Goal: Transaction & Acquisition: Obtain resource

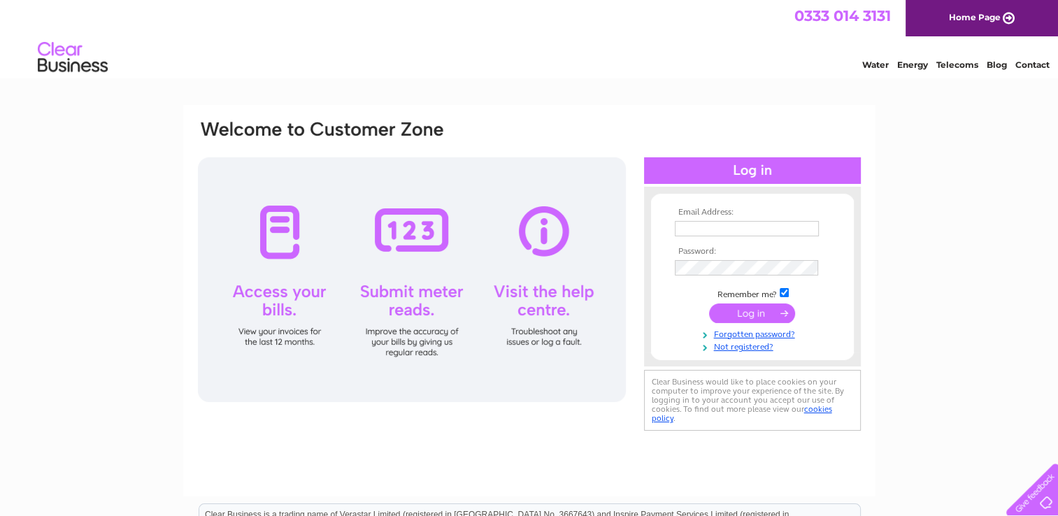
type input "Laurastillytearoom@gmail.com"
click at [760, 309] on input "submit" at bounding box center [752, 313] width 86 height 20
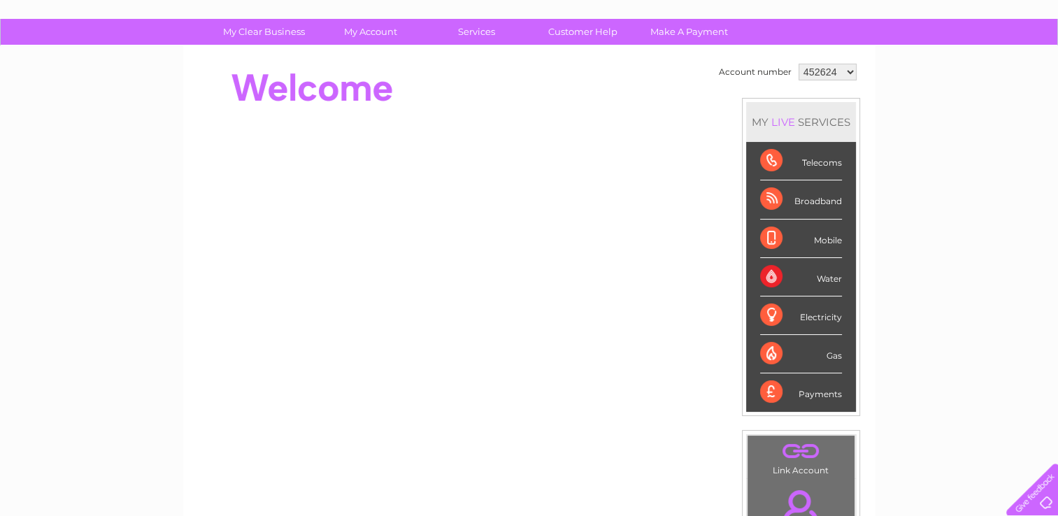
scroll to position [84, 0]
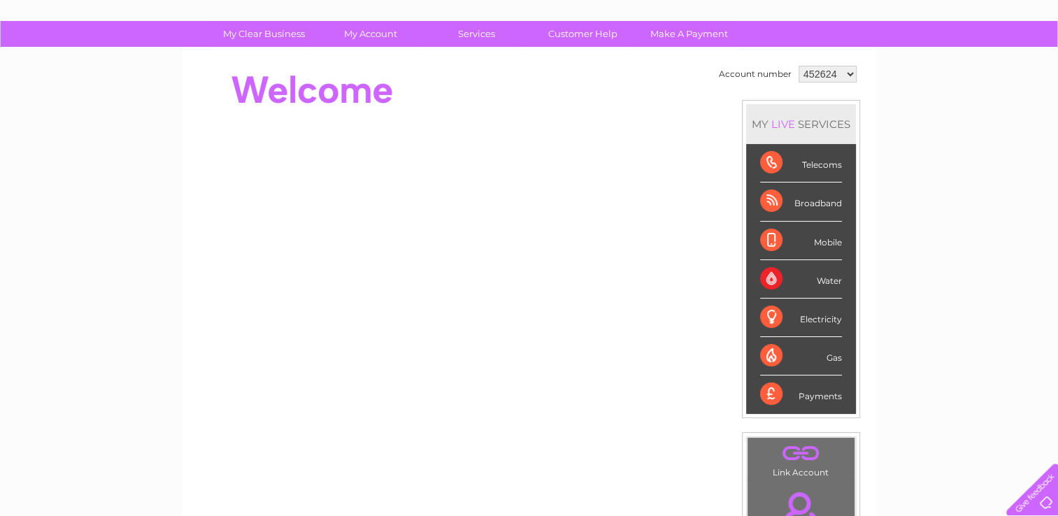
click at [843, 67] on select "452624 1156563" at bounding box center [827, 74] width 58 height 17
select select "1156563"
click at [798, 66] on select "452624 1156563" at bounding box center [827, 74] width 58 height 17
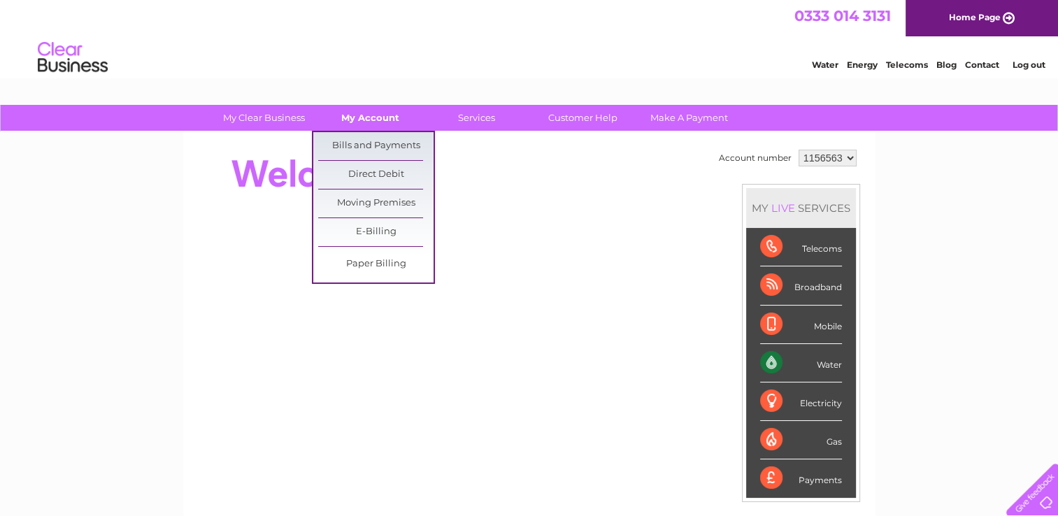
click at [375, 124] on link "My Account" at bounding box center [370, 118] width 115 height 26
click at [382, 144] on link "Bills and Payments" at bounding box center [375, 146] width 115 height 28
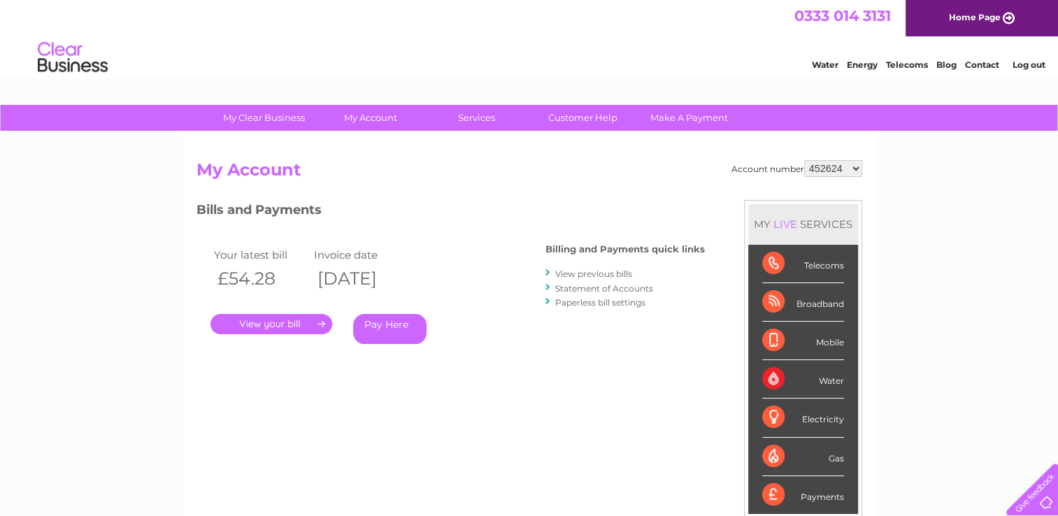
click at [295, 329] on link "." at bounding box center [271, 324] width 122 height 20
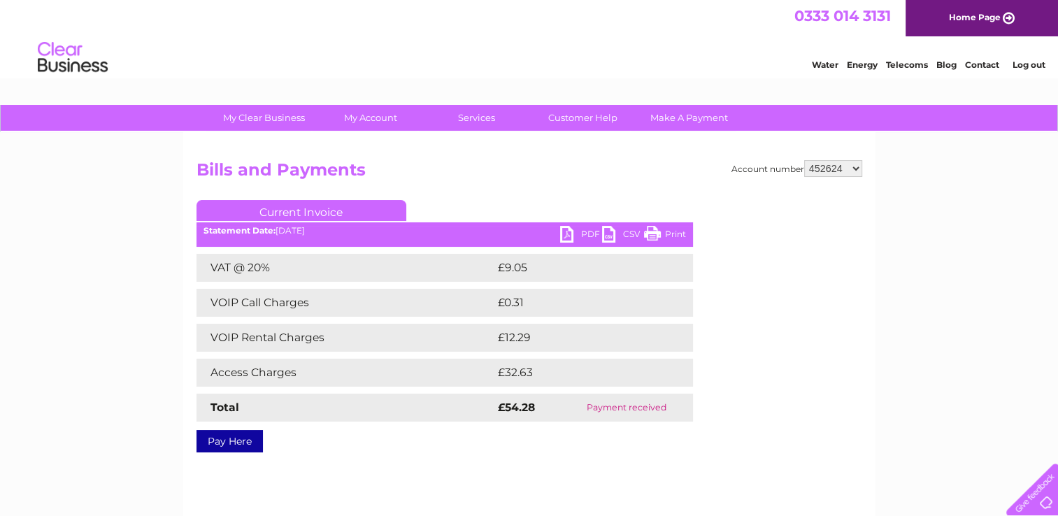
click at [580, 231] on link "PDF" at bounding box center [581, 236] width 42 height 20
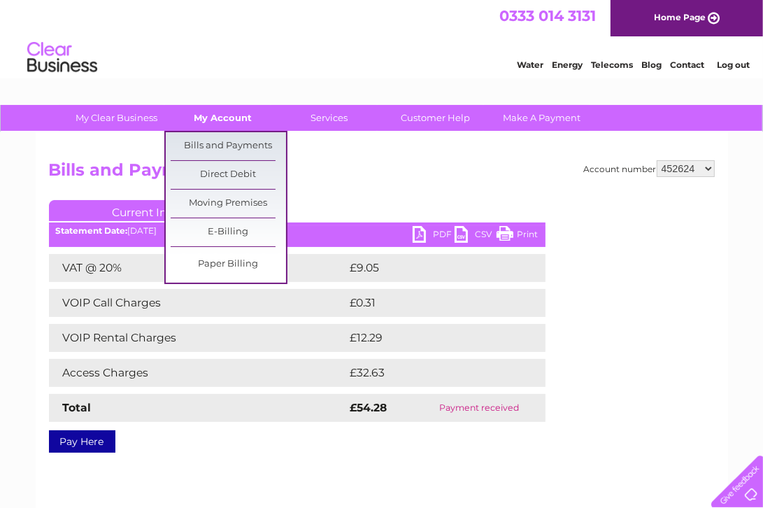
click at [235, 117] on link "My Account" at bounding box center [222, 118] width 115 height 26
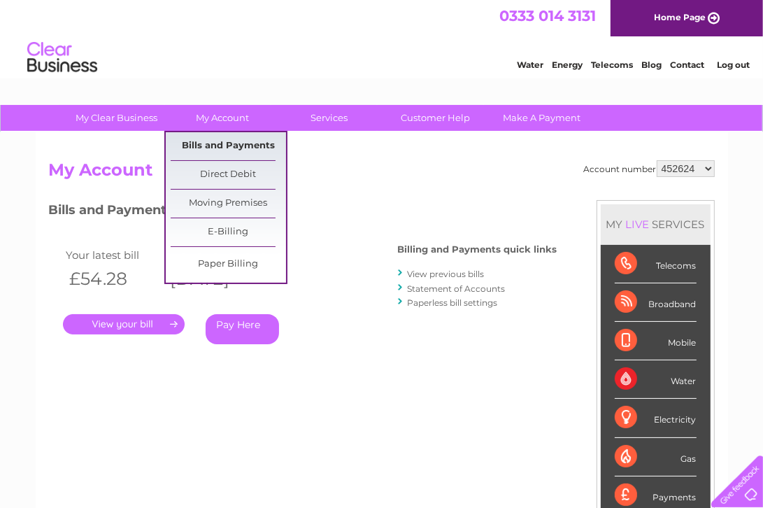
click at [227, 139] on link "Bills and Payments" at bounding box center [228, 146] width 115 height 28
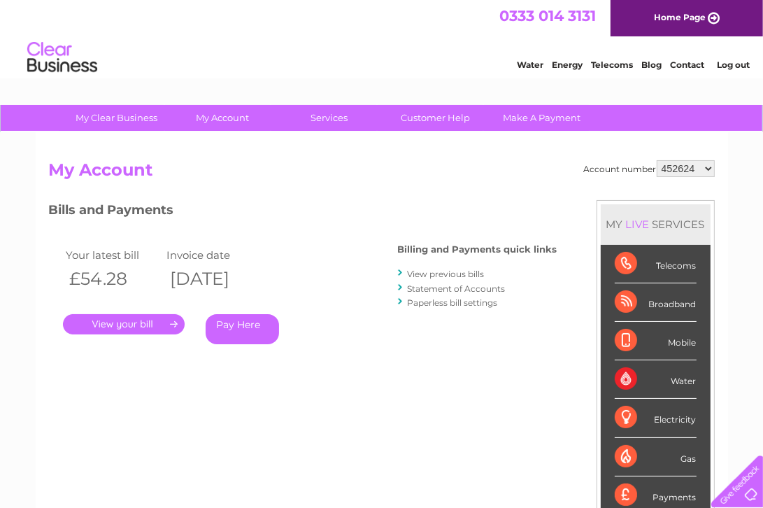
click at [708, 169] on select "452624 1156563" at bounding box center [686, 168] width 58 height 17
click at [709, 167] on select "452624 1156563" at bounding box center [686, 168] width 58 height 17
select select "1156563"
click at [657, 160] on select "452624 1156563" at bounding box center [686, 168] width 58 height 17
click at [142, 325] on link "." at bounding box center [124, 324] width 122 height 20
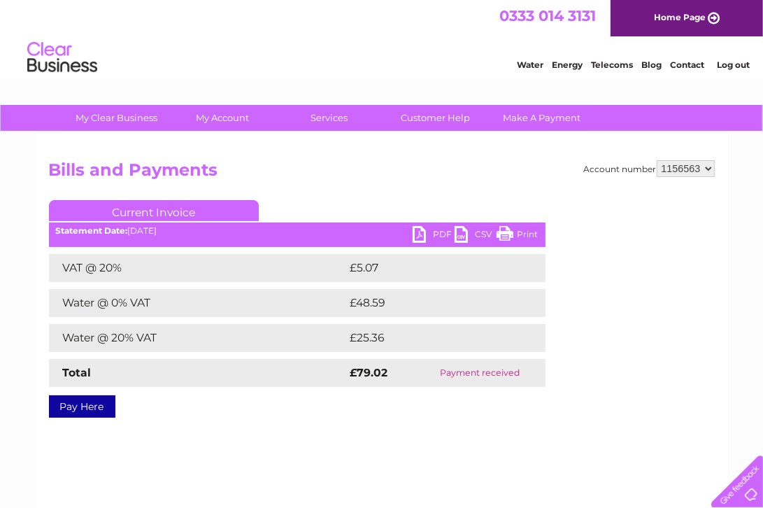
click at [429, 234] on link "PDF" at bounding box center [434, 236] width 42 height 20
